Goal: Task Accomplishment & Management: Manage account settings

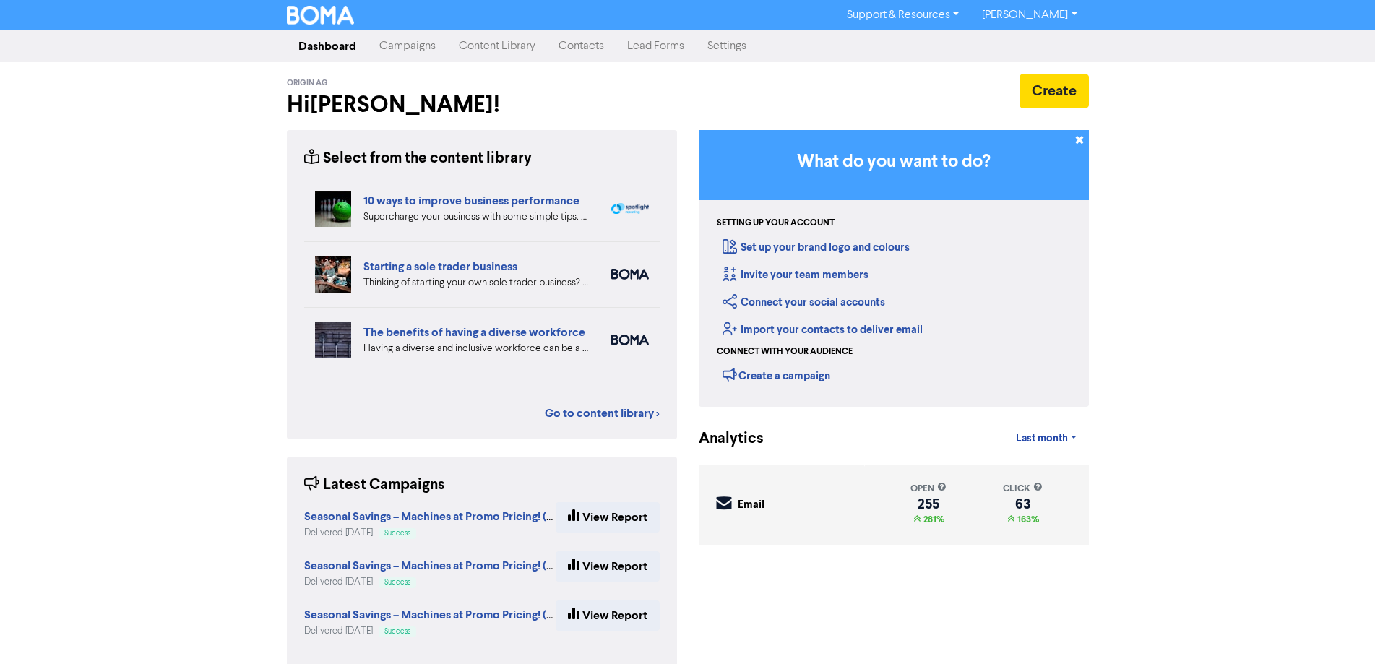
click at [593, 49] on link "Contacts" at bounding box center [581, 46] width 69 height 29
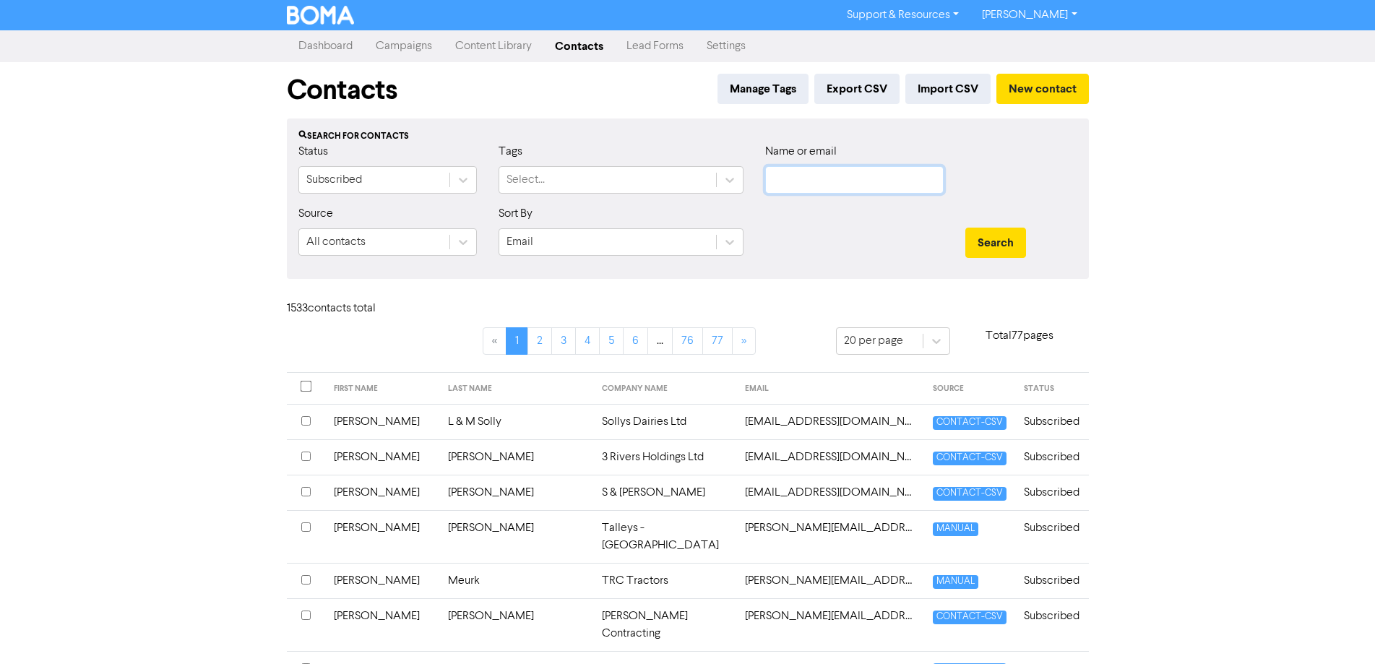
click at [815, 187] on input "text" at bounding box center [854, 179] width 179 height 27
type input "[PERSON_NAME]"
click at [966, 228] on button "Search" at bounding box center [996, 243] width 61 height 30
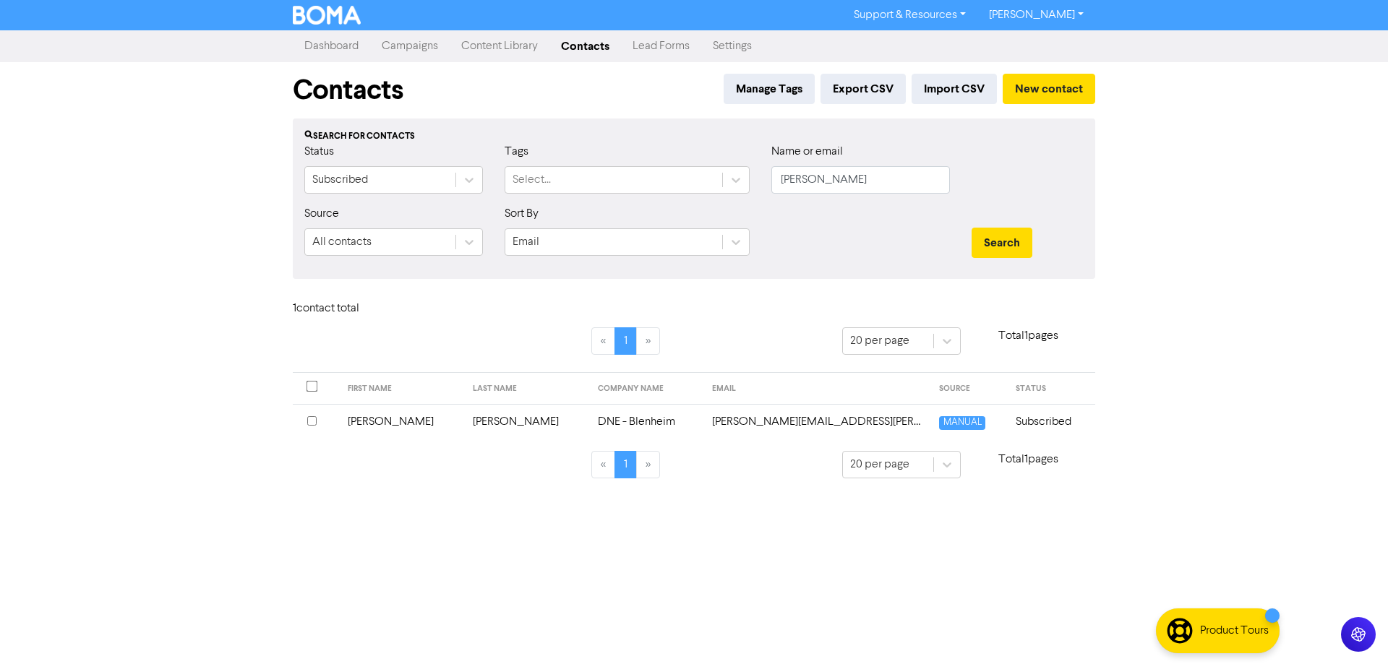
click at [498, 421] on td "[PERSON_NAME]" at bounding box center [526, 421] width 125 height 35
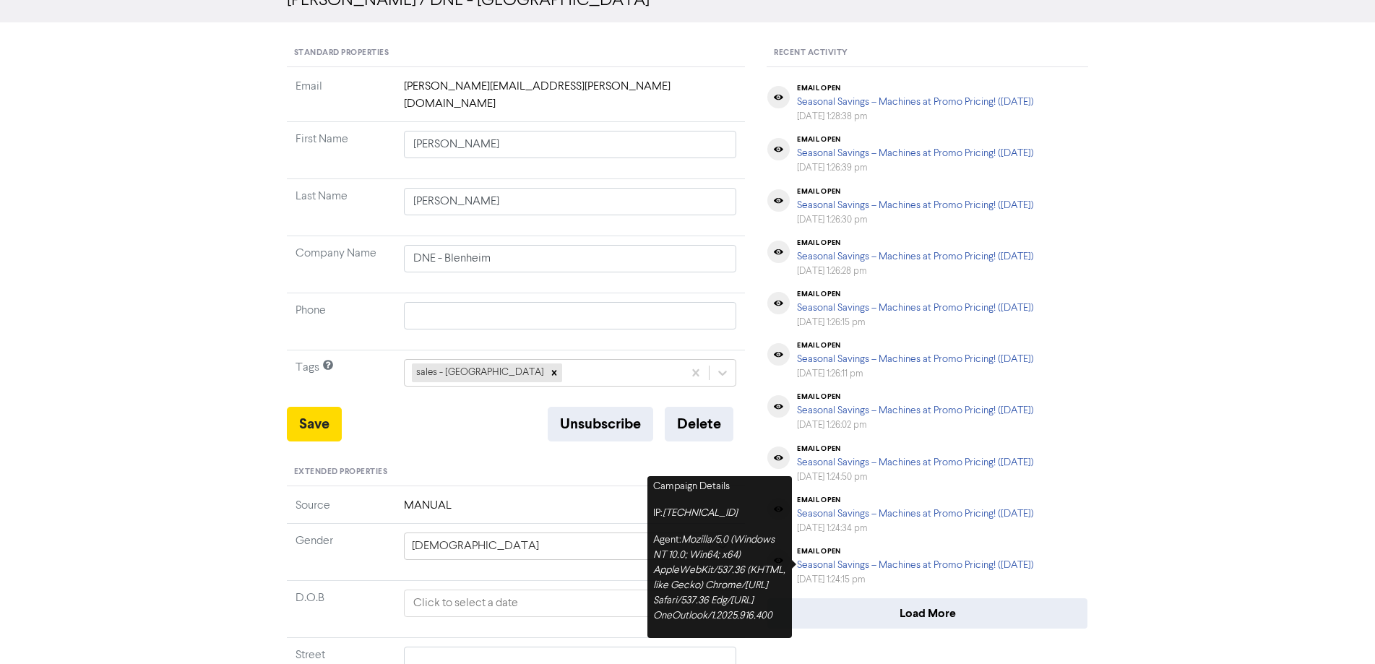
scroll to position [145, 0]
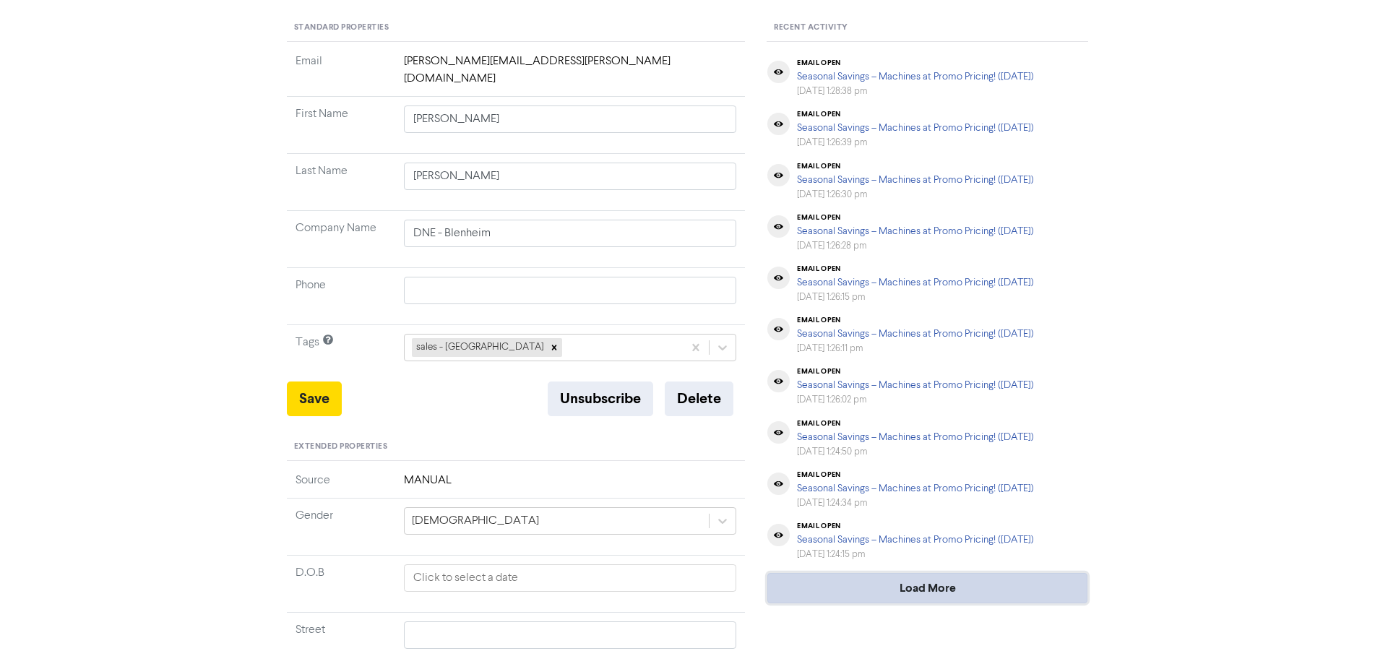
click at [1000, 580] on button "Load More" at bounding box center [928, 588] width 320 height 30
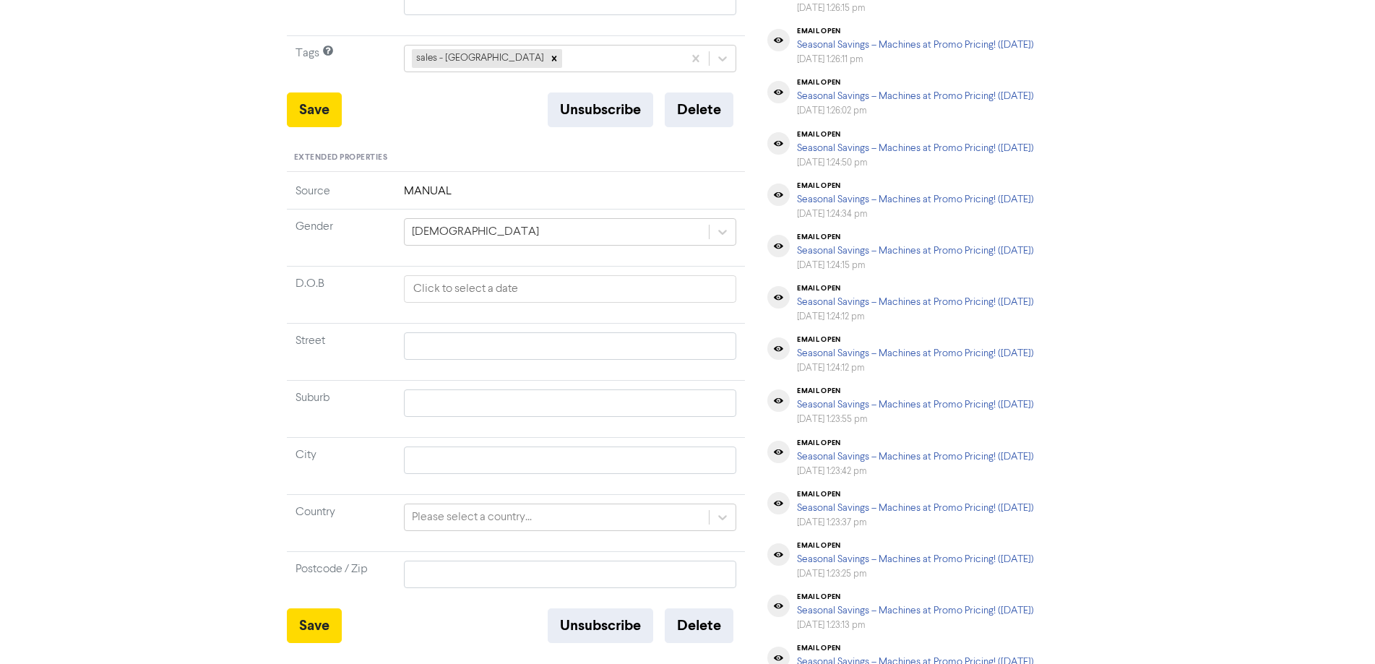
scroll to position [611, 0]
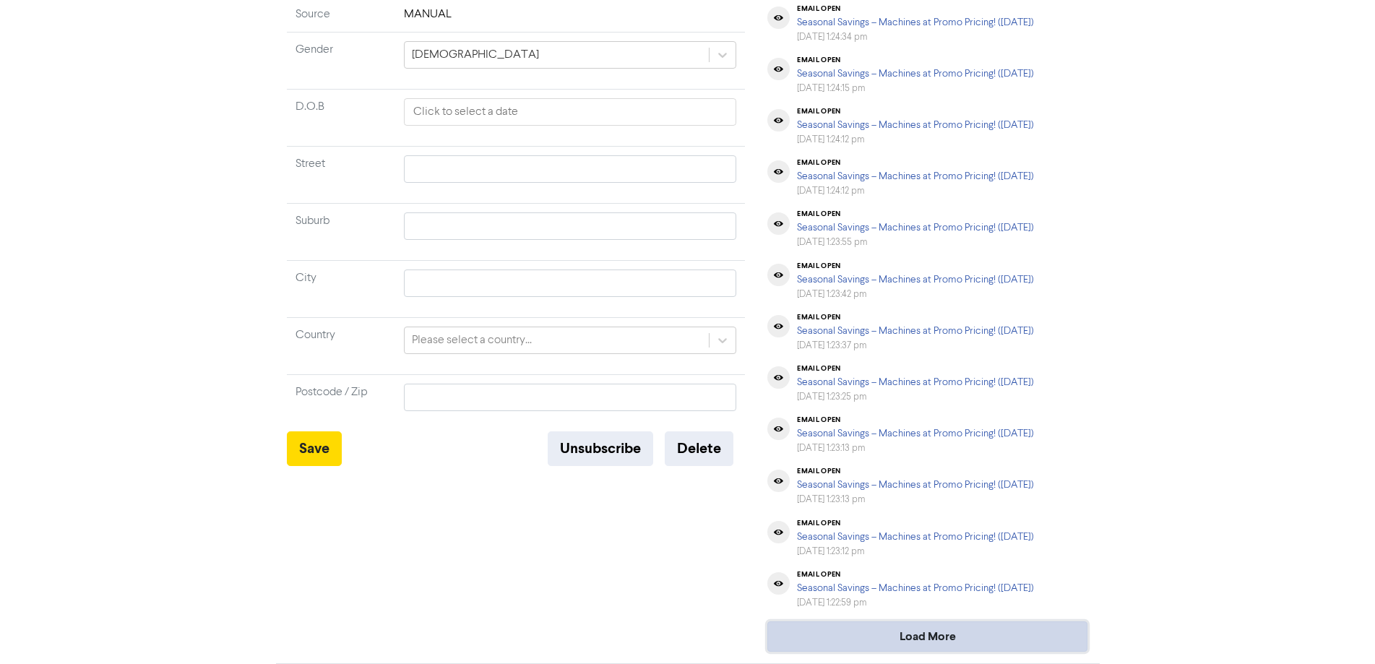
click at [969, 644] on button "Load More" at bounding box center [928, 637] width 320 height 30
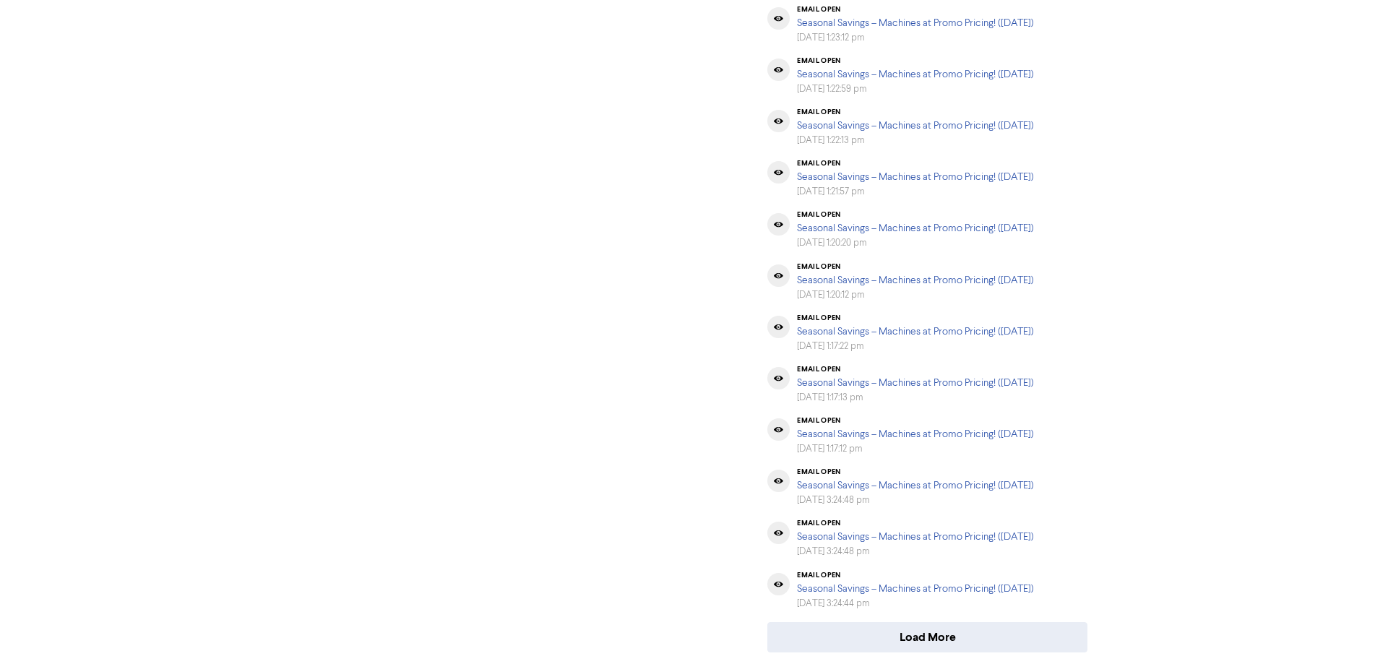
scroll to position [1125, 0]
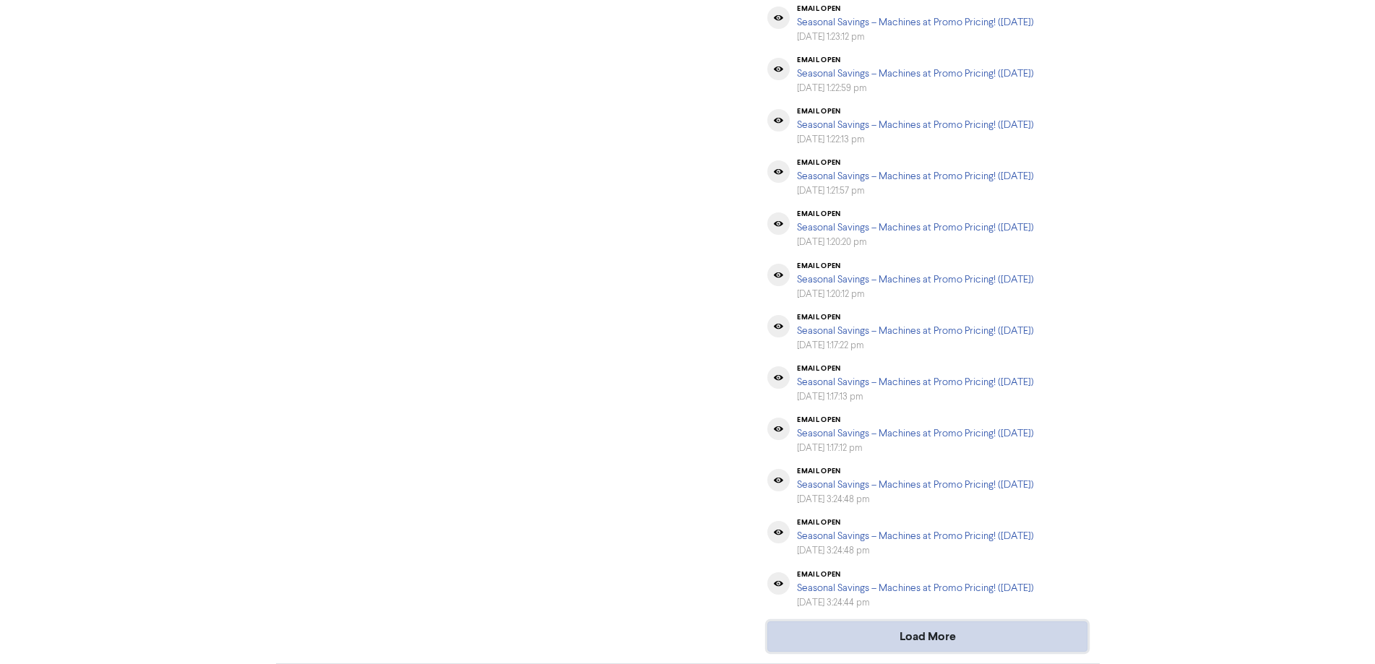
click at [986, 637] on button "Load More" at bounding box center [928, 637] width 320 height 30
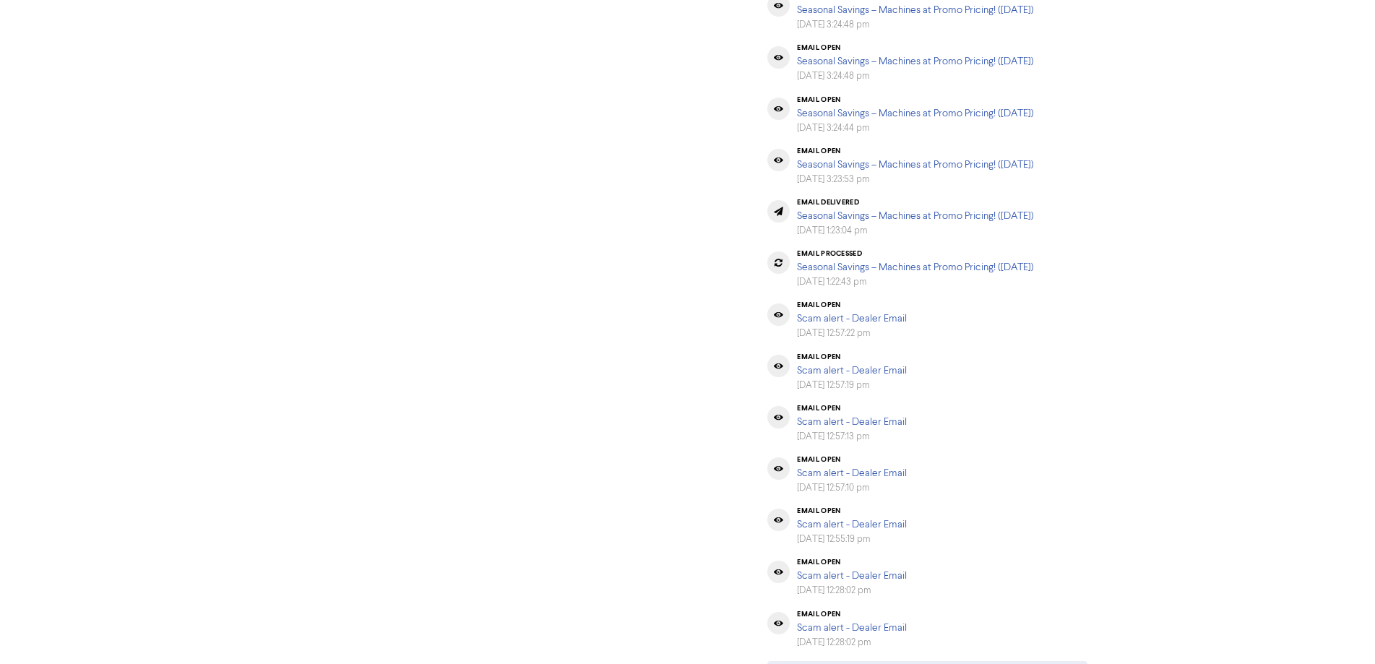
scroll to position [1640, 0]
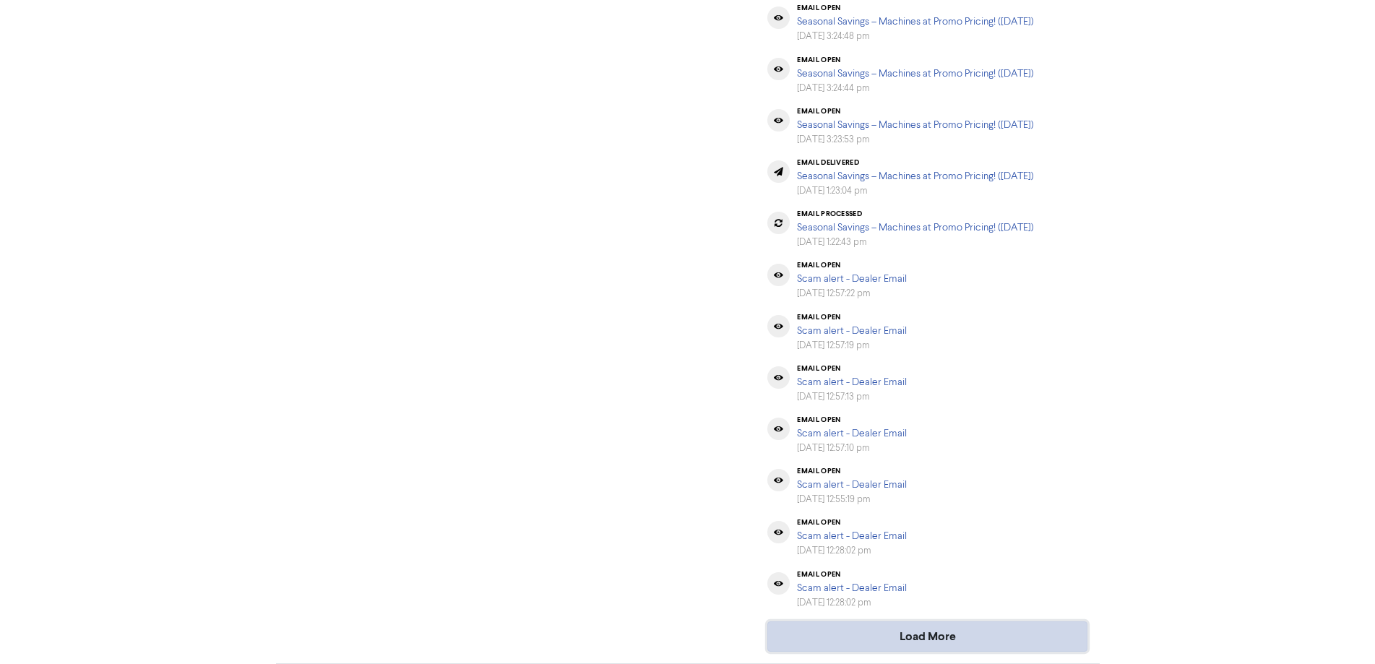
click at [929, 641] on button "Load More" at bounding box center [928, 637] width 320 height 30
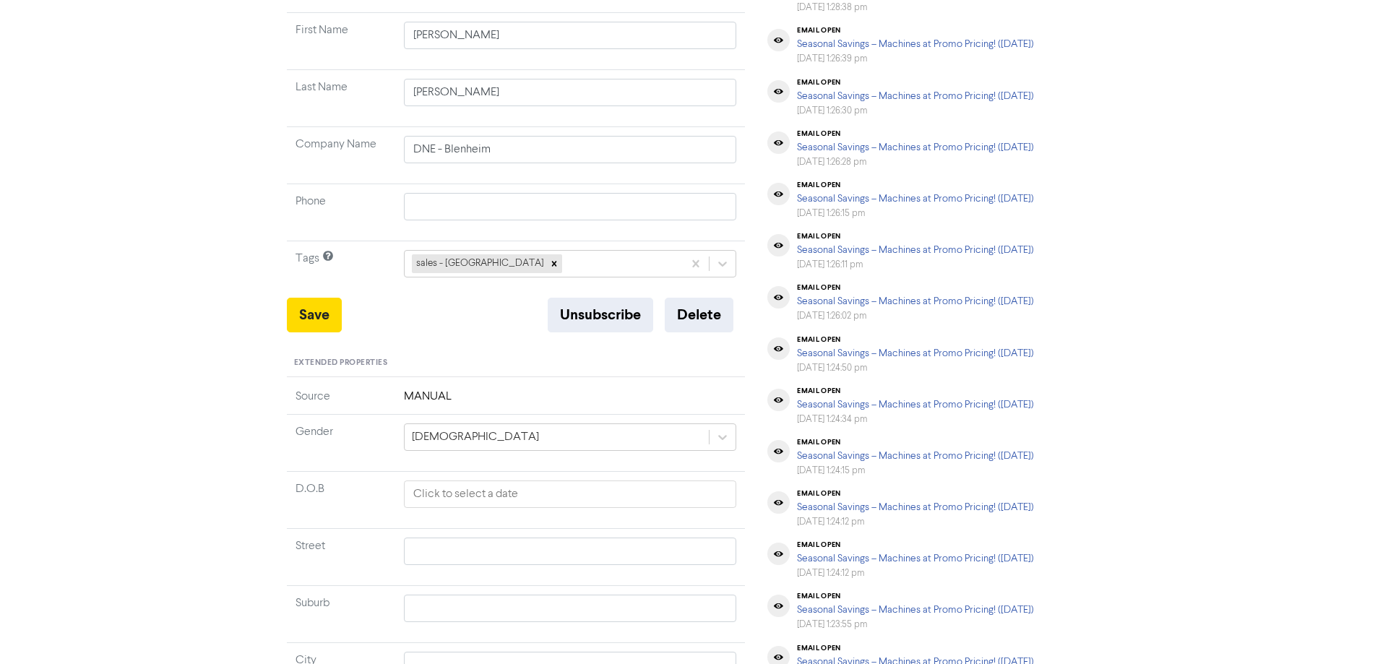
scroll to position [145, 0]
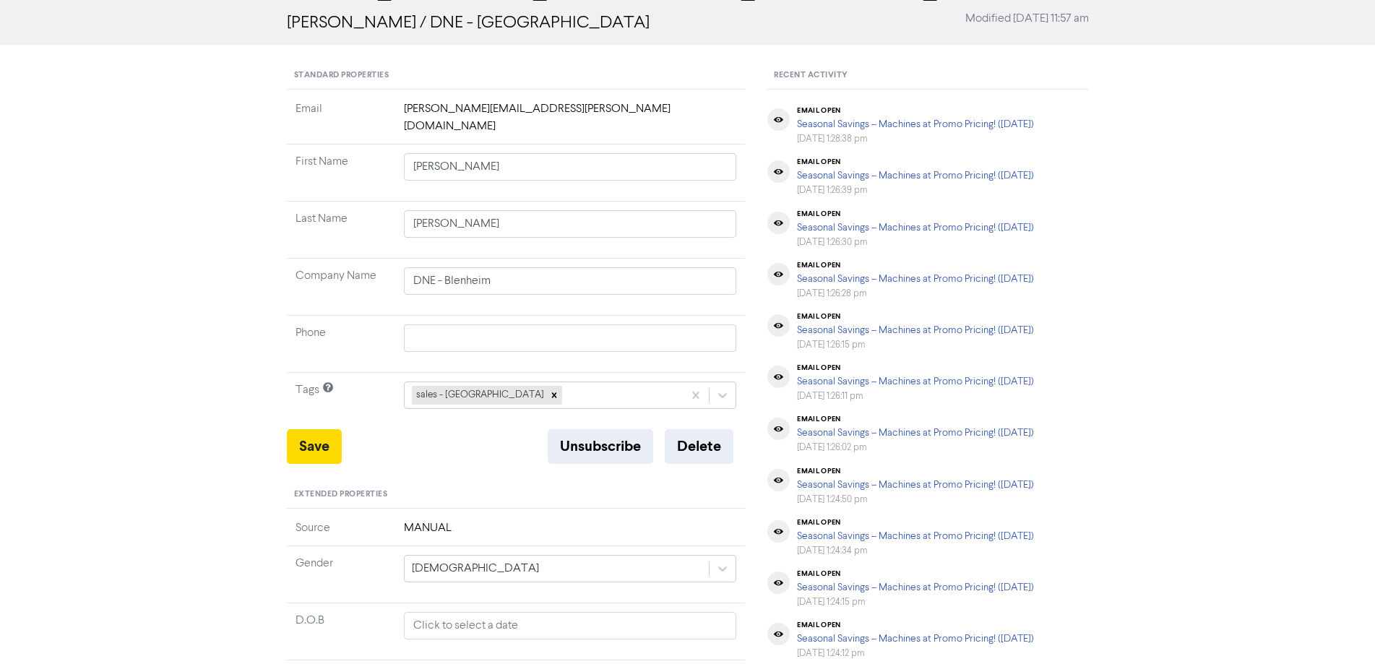
scroll to position [72, 0]
